Goal: Book appointment/travel/reservation

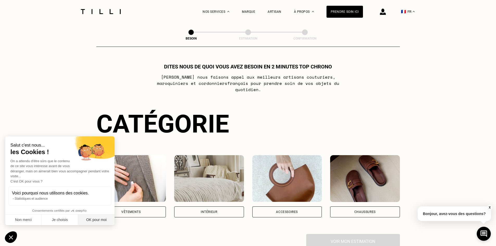
click at [105, 218] on button "OK pour moi" at bounding box center [96, 220] width 36 height 11
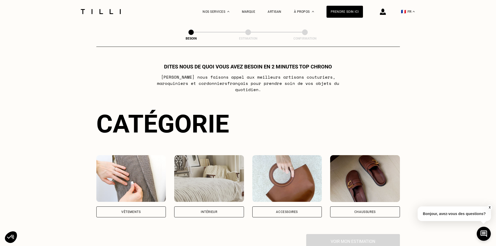
click at [204, 209] on div "Intérieur" at bounding box center [209, 212] width 70 height 11
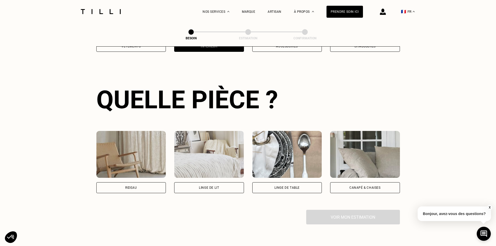
scroll to position [170, 0]
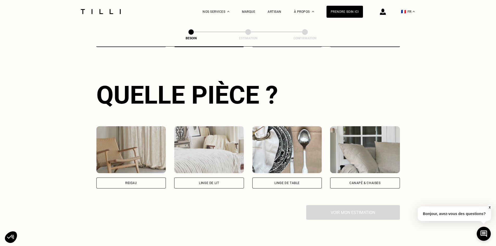
click at [122, 178] on div "Rideau" at bounding box center [131, 183] width 70 height 11
select select "FR"
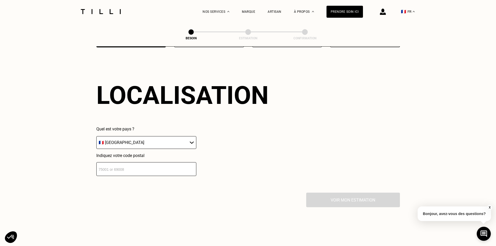
scroll to position [313, 0]
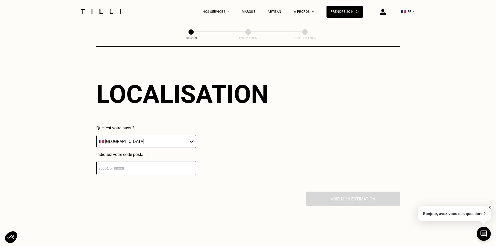
click at [170, 163] on input "number" at bounding box center [146, 168] width 100 height 14
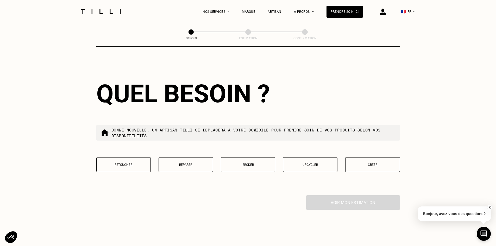
scroll to position [442, 0]
type input "75004"
click at [134, 163] on p "Retoucher" at bounding box center [123, 165] width 49 height 4
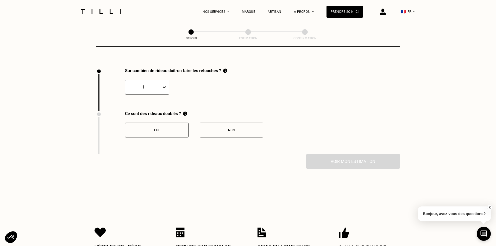
scroll to position [576, 0]
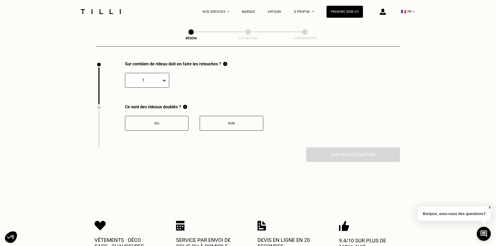
click at [165, 80] on icon at bounding box center [164, 81] width 3 height 2
click at [157, 137] on div "12" at bounding box center [147, 134] width 44 height 10
click at [225, 124] on button "Non" at bounding box center [232, 123] width 64 height 15
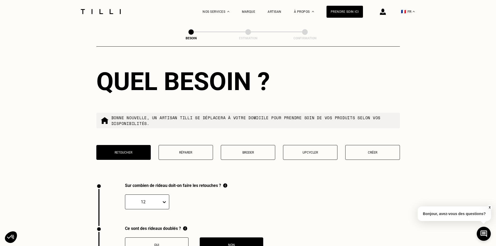
scroll to position [454, 0]
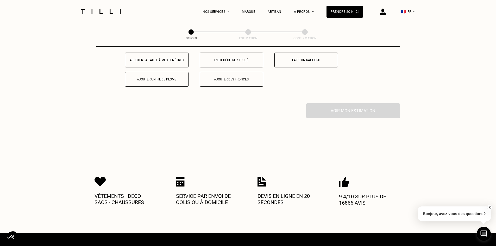
click at [180, 59] on button "Ajuster la taille à mes fenêtres" at bounding box center [157, 60] width 64 height 15
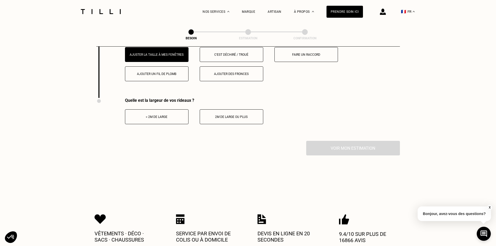
scroll to position [688, 0]
click at [157, 116] on button "< 2m de large" at bounding box center [157, 116] width 64 height 15
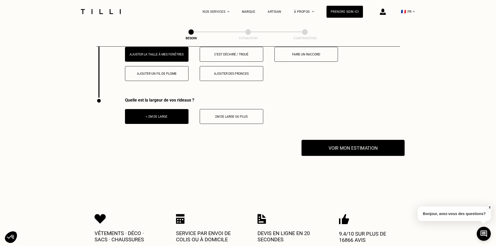
click at [373, 143] on button "Voir mon estimation" at bounding box center [353, 148] width 103 height 16
